Goal: Task Accomplishment & Management: Manage account settings

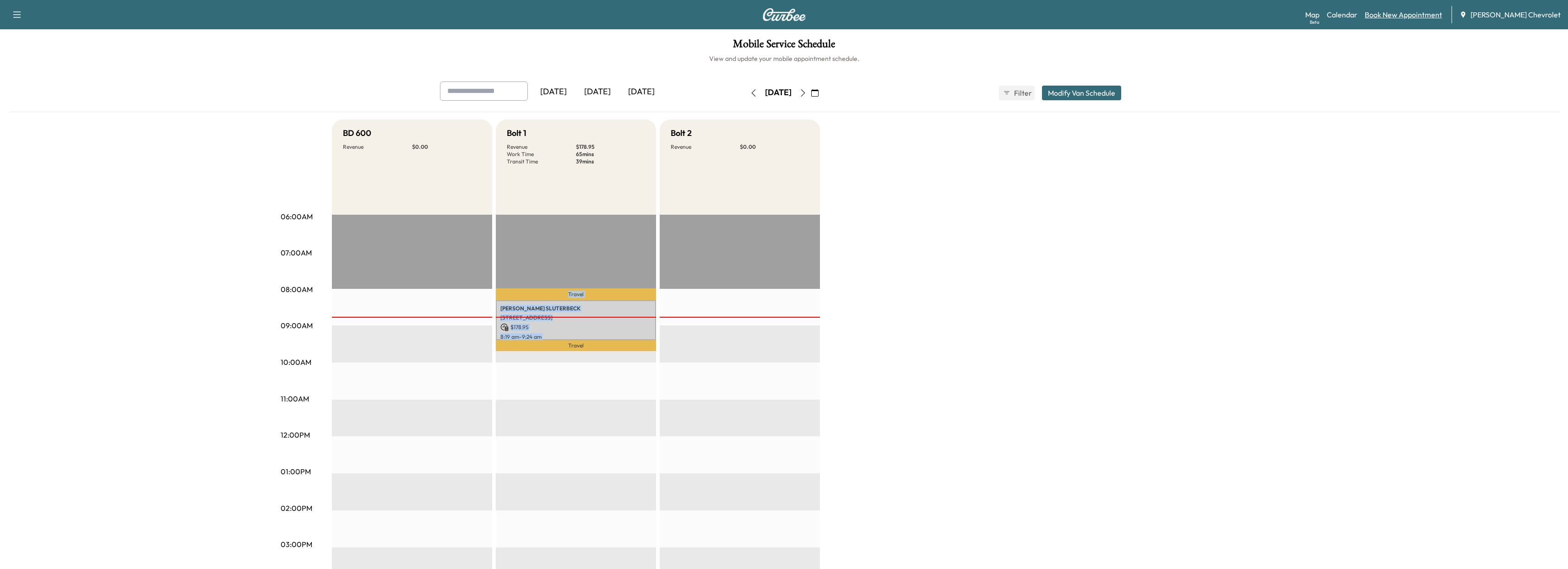
click at [1386, 15] on link "Book New Appointment" at bounding box center [1403, 15] width 78 height 11
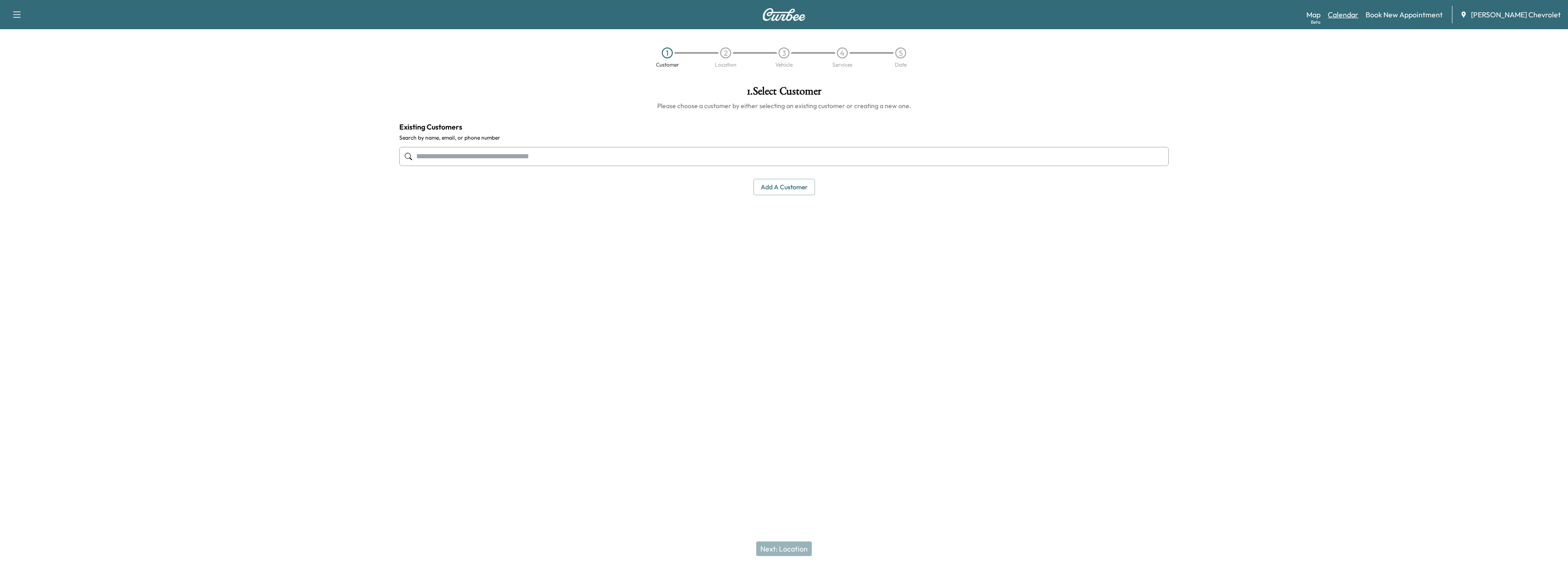
click at [1359, 16] on link "Calendar" at bounding box center [1343, 15] width 30 height 11
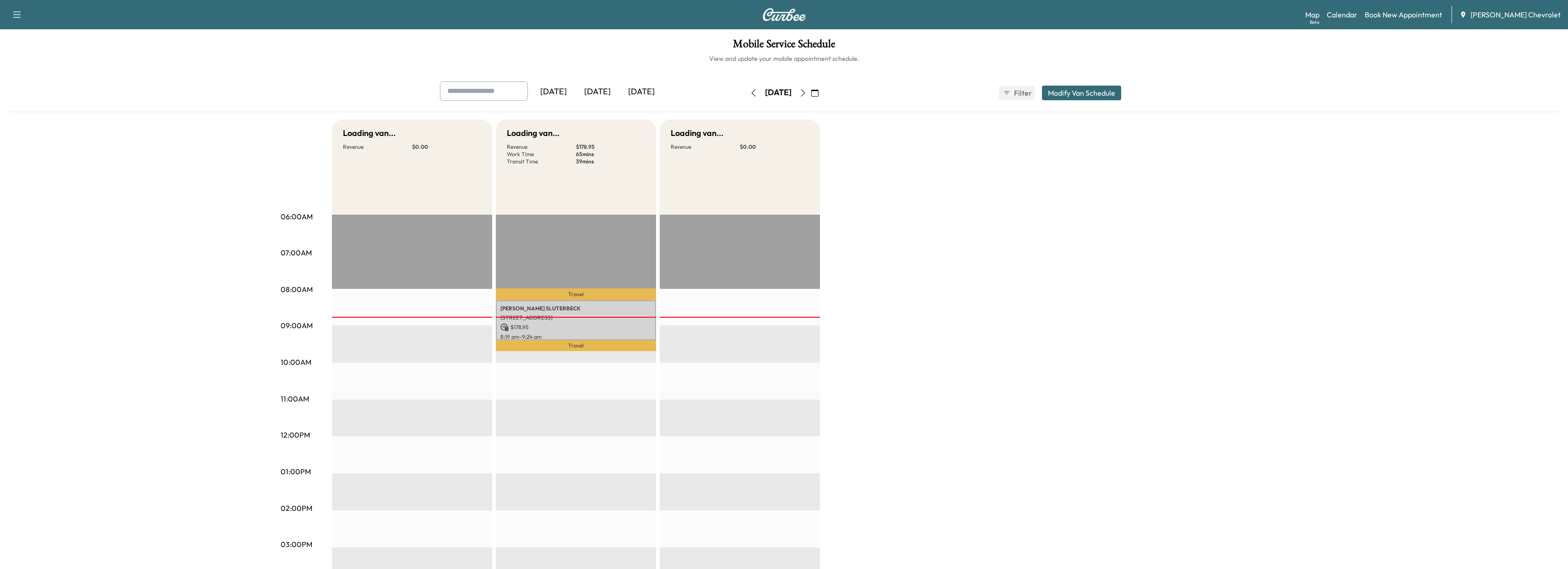
click at [1339, 20] on div "Map Beta Calendar Book New Appointment [PERSON_NAME] Chevrolet" at bounding box center [1433, 15] width 256 height 17
click at [1419, 15] on link "Book New Appointment" at bounding box center [1403, 15] width 78 height 11
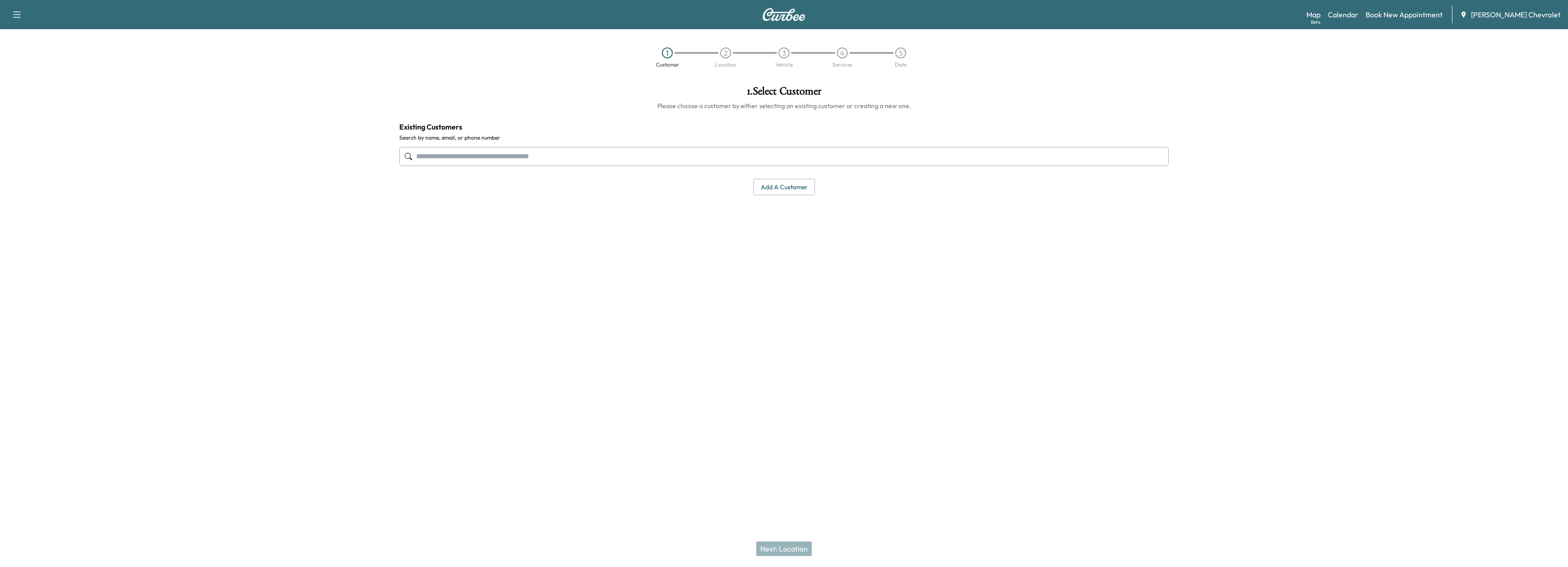
click at [731, 172] on div "1 . Select Customer Please choose a customer by either selecting an existing cu…" at bounding box center [784, 141] width 784 height 124
click at [730, 159] on input "text" at bounding box center [784, 156] width 769 height 19
click at [790, 190] on button "Add a customer" at bounding box center [784, 188] width 61 height 17
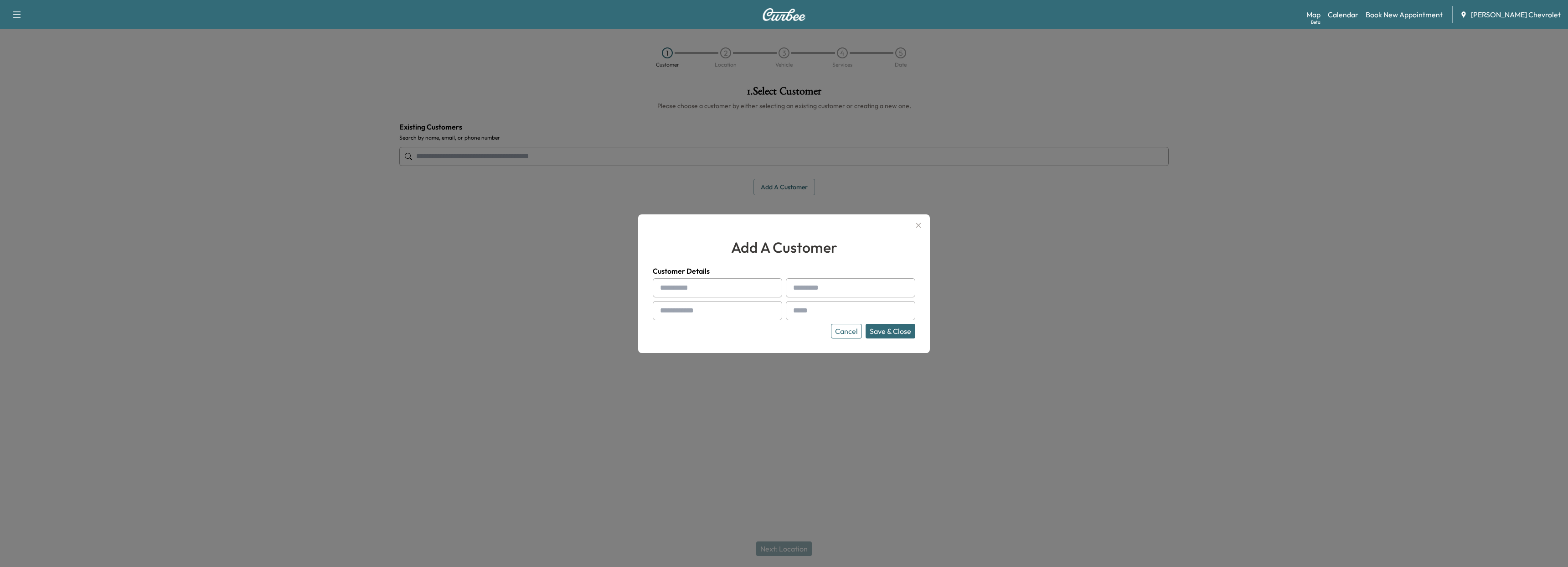
click at [928, 331] on div "add a customer Customer Details Cancel Save & Close" at bounding box center [783, 284] width 292 height 139
click at [892, 331] on button "Save & Close" at bounding box center [891, 331] width 50 height 15
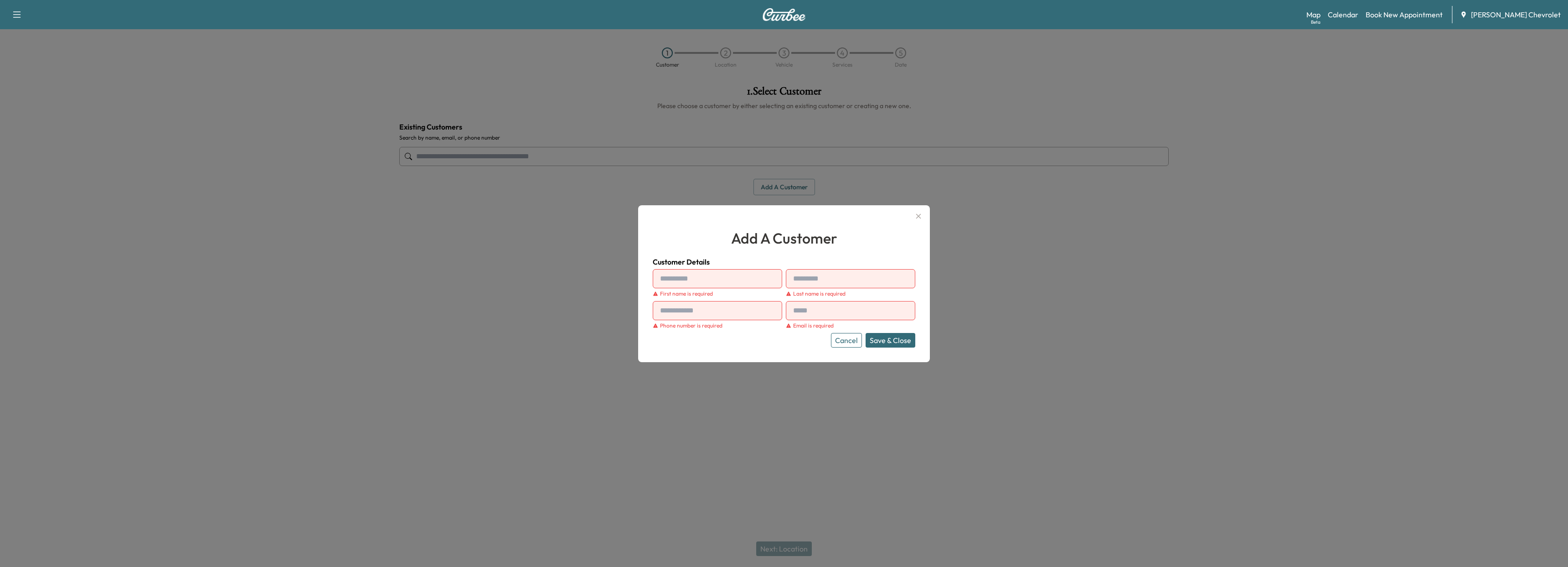
click at [920, 219] on icon "button" at bounding box center [919, 216] width 11 height 11
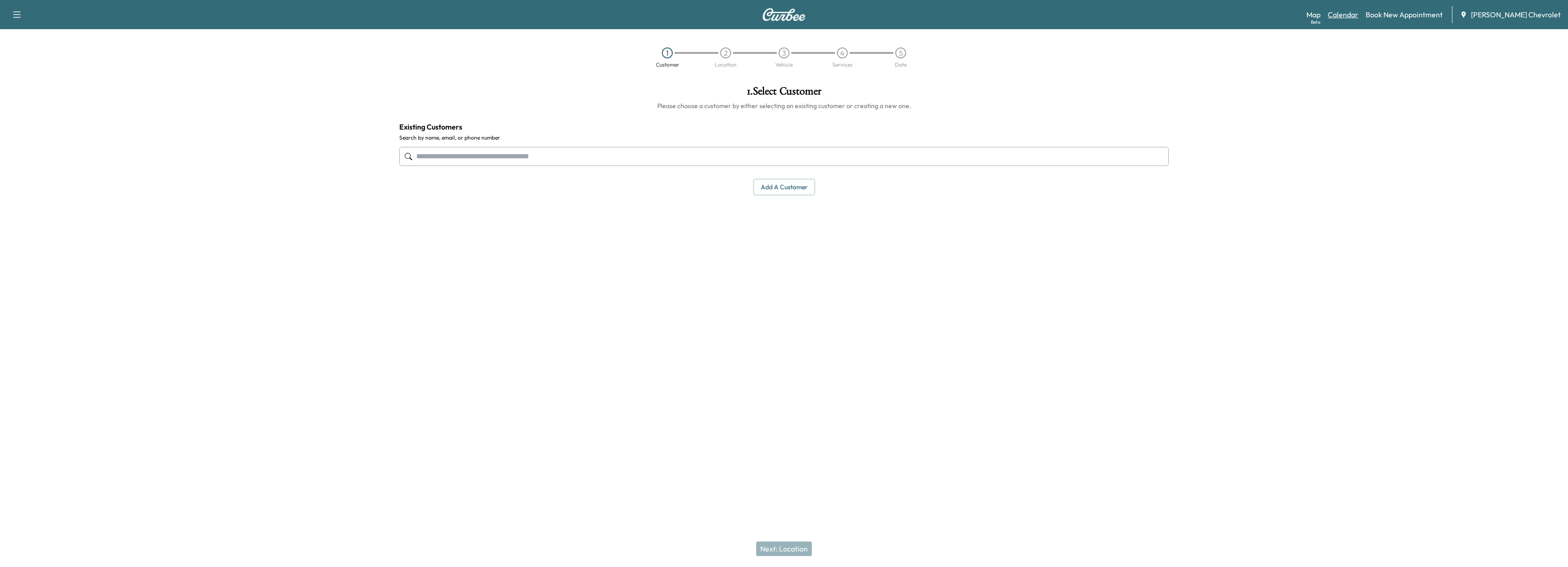
click at [1355, 12] on link "Calendar" at bounding box center [1343, 15] width 30 height 11
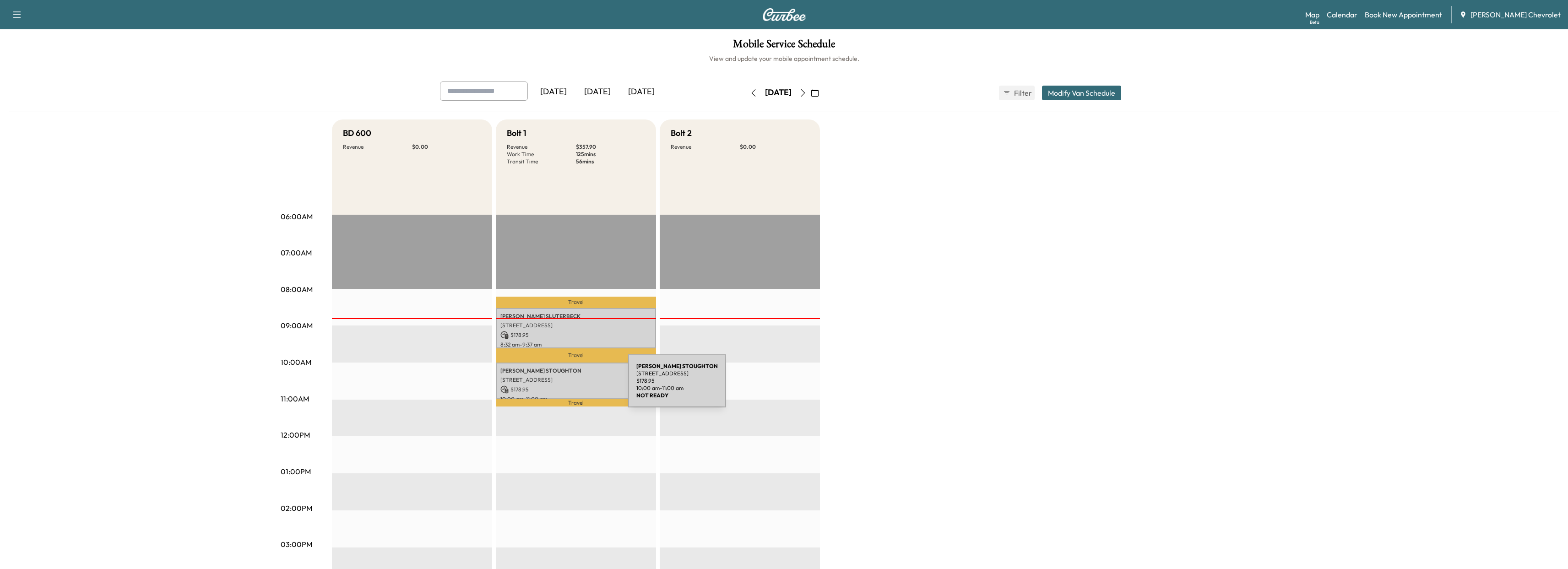
click at [559, 386] on p "$ 178.95" at bounding box center [575, 389] width 151 height 8
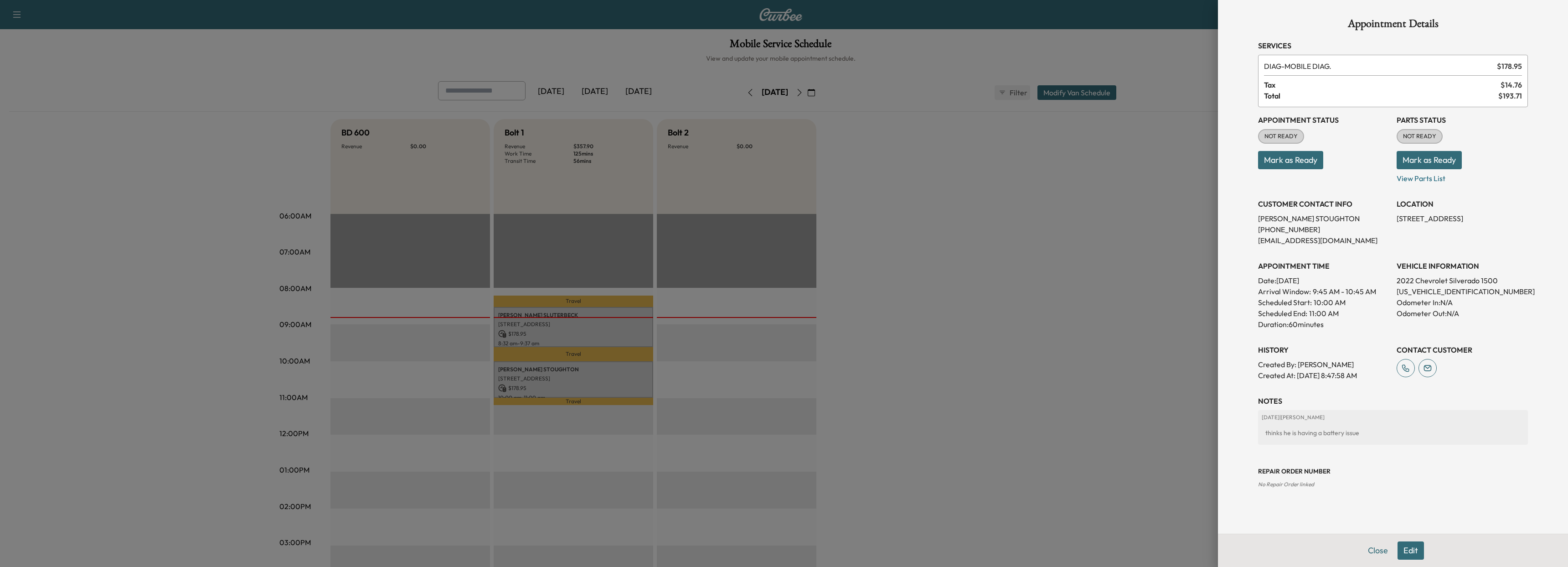
click at [1431, 292] on p "[US_VEHICLE_IDENTIFICATION_NUMBER]" at bounding box center [1462, 292] width 131 height 11
copy p "[US_VEHICLE_IDENTIFICATION_NUMBER]"
drag, startPoint x: 1332, startPoint y: 222, endPoint x: 1264, endPoint y: 221, distance: 68.0
click at [1264, 221] on p "[PERSON_NAME]" at bounding box center [1324, 219] width 131 height 11
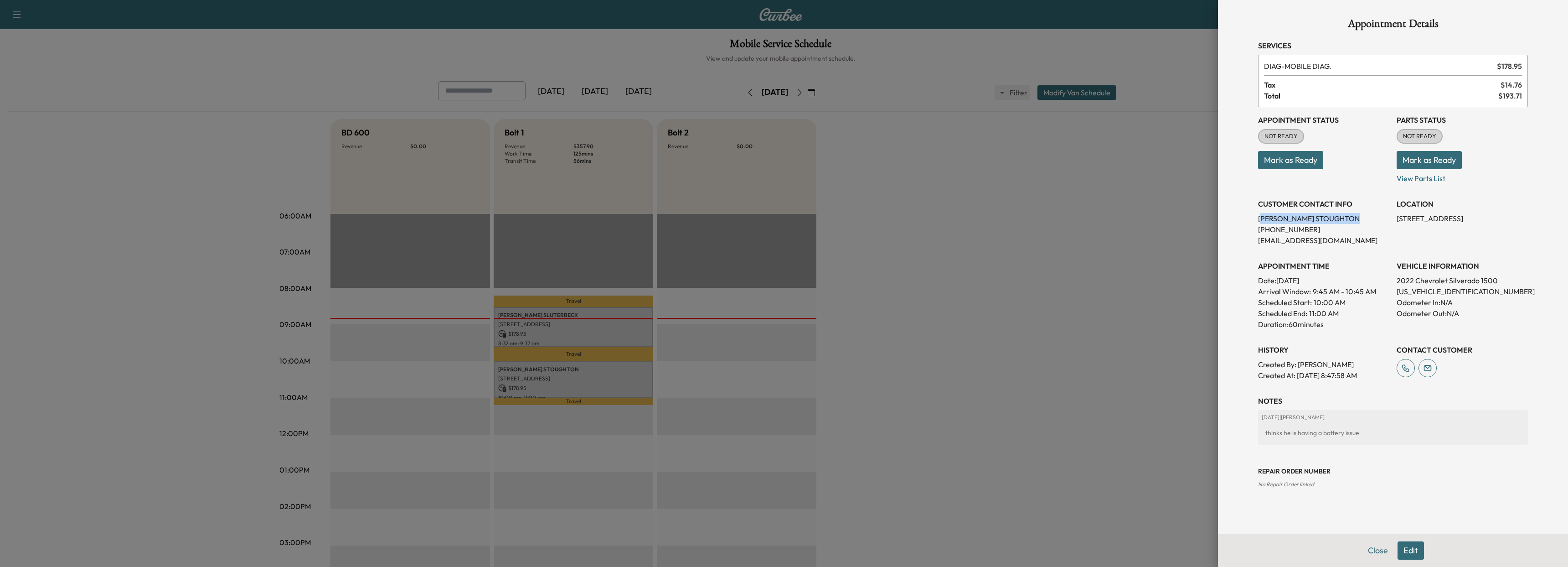
click at [1264, 221] on p "[PERSON_NAME]" at bounding box center [1324, 219] width 131 height 11
click at [1264, 244] on p "[EMAIL_ADDRESS][DOMAIN_NAME]" at bounding box center [1324, 241] width 131 height 11
click at [1268, 242] on p "[EMAIL_ADDRESS][DOMAIN_NAME]" at bounding box center [1324, 241] width 131 height 11
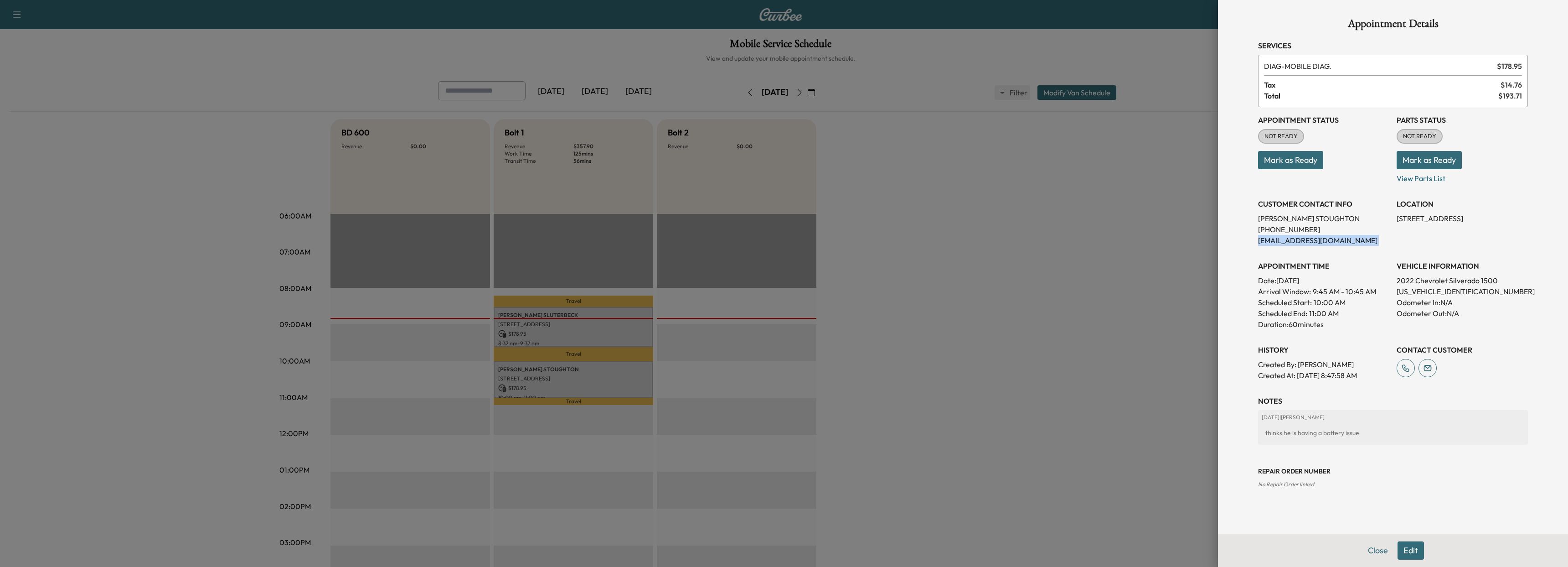
click at [1268, 242] on p "[EMAIL_ADDRESS][DOMAIN_NAME]" at bounding box center [1324, 241] width 131 height 11
click at [1405, 215] on p "[STREET_ADDRESS]" at bounding box center [1462, 219] width 131 height 11
drag, startPoint x: 1405, startPoint y: 215, endPoint x: 1523, endPoint y: 222, distance: 118.2
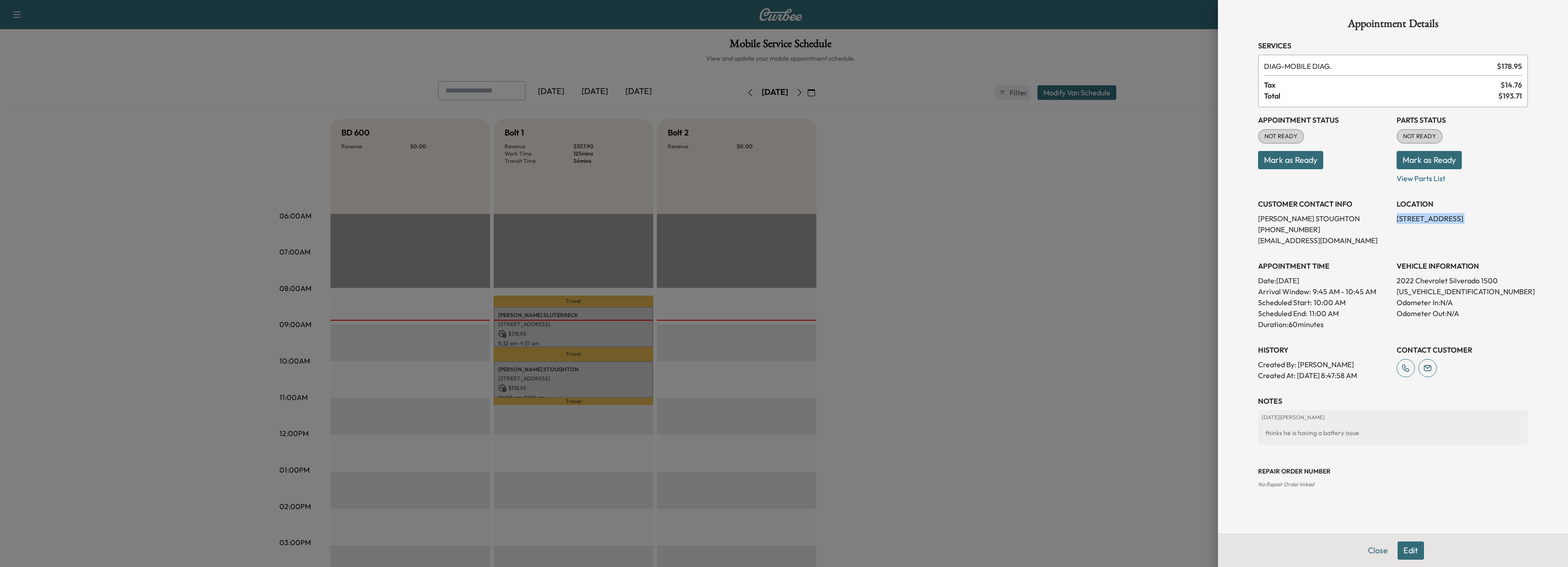
click at [1531, 225] on div "Appointment Details Services DIAG - MOBILE DIAG. $ 178.95 Tax $ 14.76 Total $ 1…" at bounding box center [1393, 267] width 292 height 534
click at [1413, 217] on p "[STREET_ADDRESS]" at bounding box center [1462, 219] width 131 height 11
drag, startPoint x: 1396, startPoint y: 218, endPoint x: 1525, endPoint y: 222, distance: 129.1
click at [1525, 222] on div "Appointment Status NOT READY Mark as Ready Parts Status NOT READY Mark as Ready…" at bounding box center [1393, 244] width 270 height 273
drag, startPoint x: 1512, startPoint y: 211, endPoint x: 1370, endPoint y: 208, distance: 142.0
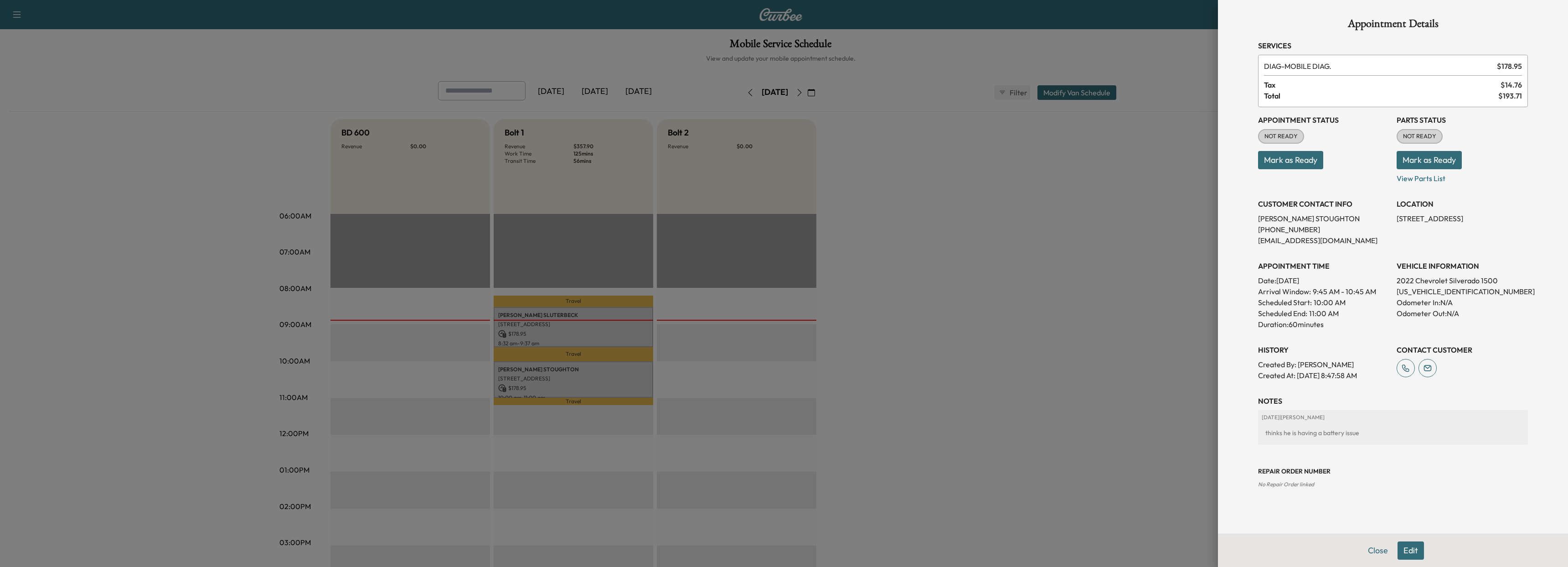
click at [1357, 199] on h3 "CUSTOMER CONTACT INFO" at bounding box center [1324, 204] width 131 height 11
drag, startPoint x: 1463, startPoint y: 218, endPoint x: 1395, endPoint y: 220, distance: 68.0
click at [1395, 220] on div "Appointment Status NOT READY Mark as Ready Parts Status NOT READY Mark as Ready…" at bounding box center [1393, 244] width 270 height 273
copy p "[STREET_ADDRESS]"
